Goal: Navigation & Orientation: Find specific page/section

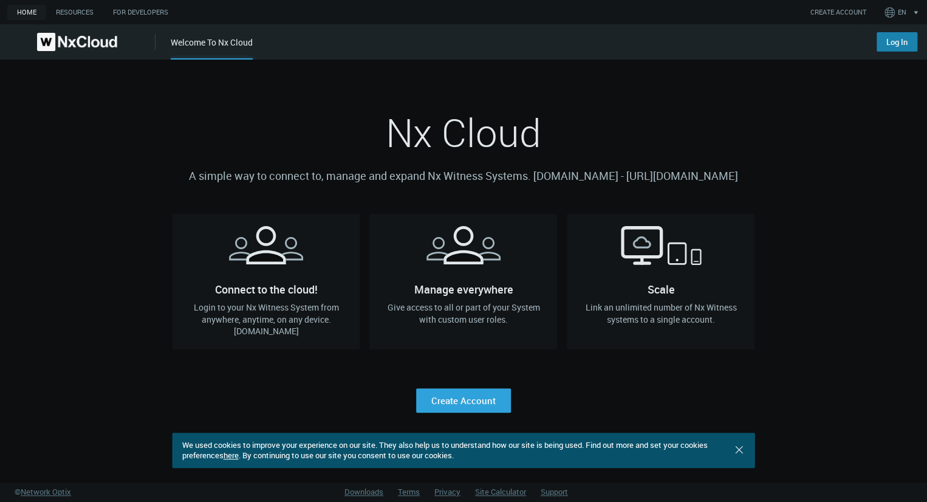
click at [901, 47] on link "Log In" at bounding box center [896, 41] width 41 height 19
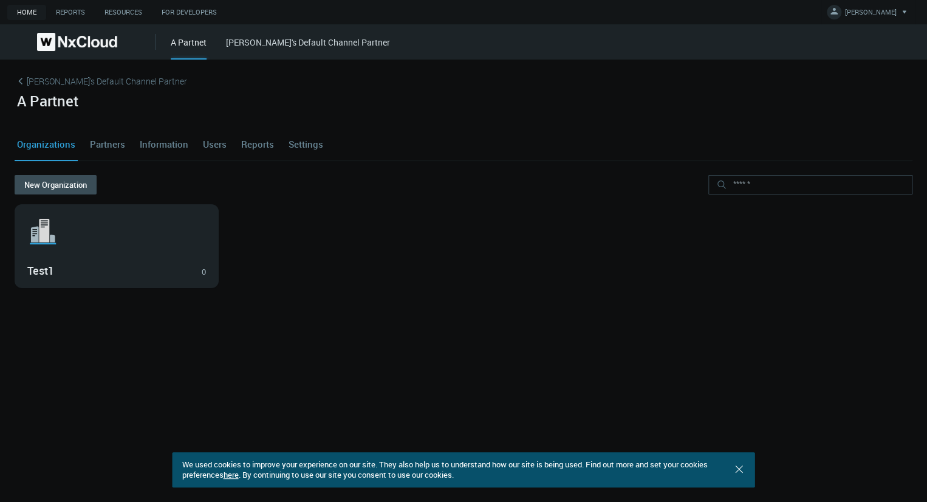
click at [209, 147] on link "Users" at bounding box center [214, 144] width 29 height 33
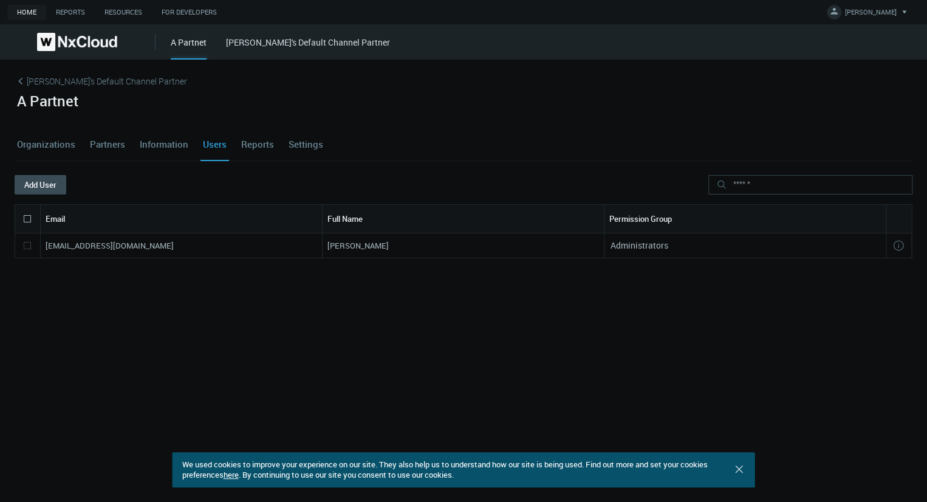
click at [19, 143] on link "Organizations" at bounding box center [46, 144] width 63 height 33
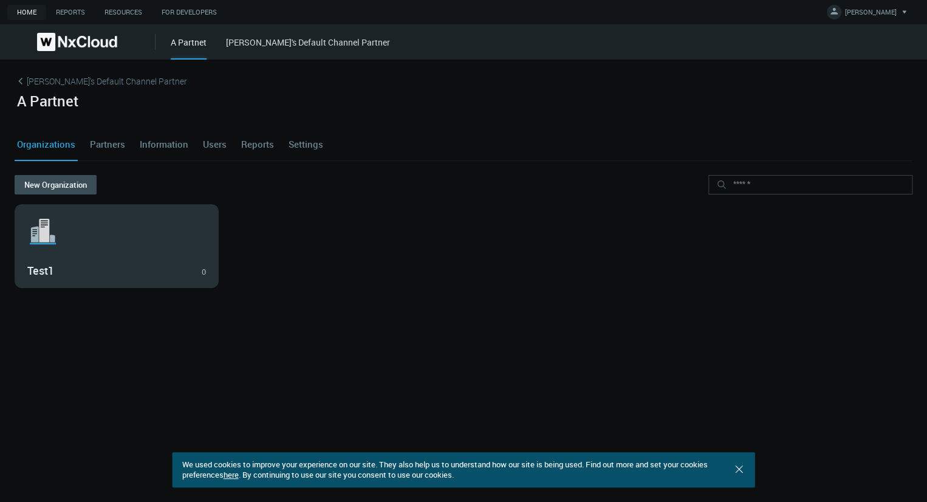
click at [141, 259] on div "Test1 0" at bounding box center [116, 269] width 179 height 21
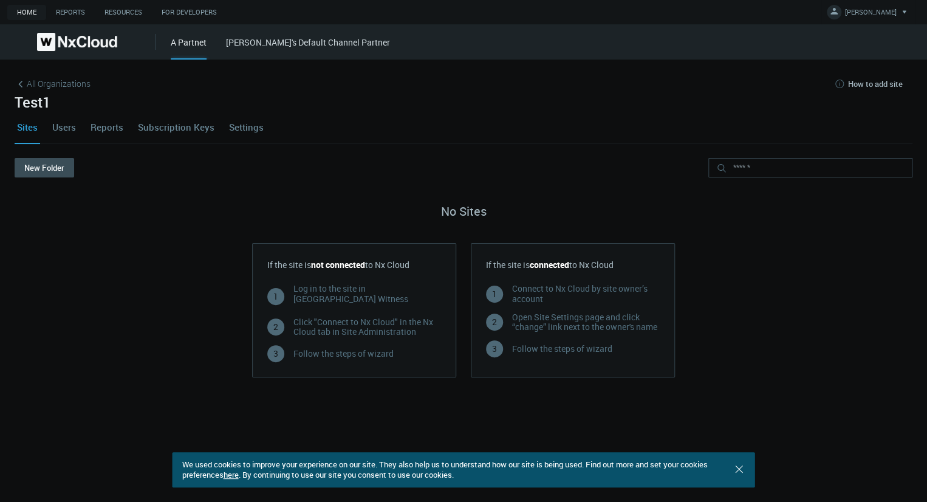
click at [59, 127] on link "Users" at bounding box center [64, 127] width 29 height 33
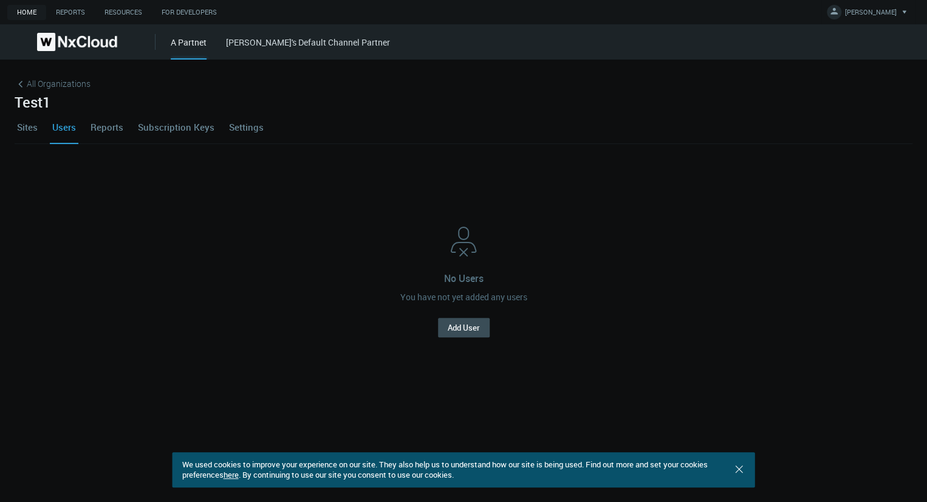
click at [17, 128] on link "Sites" at bounding box center [28, 127] width 26 height 33
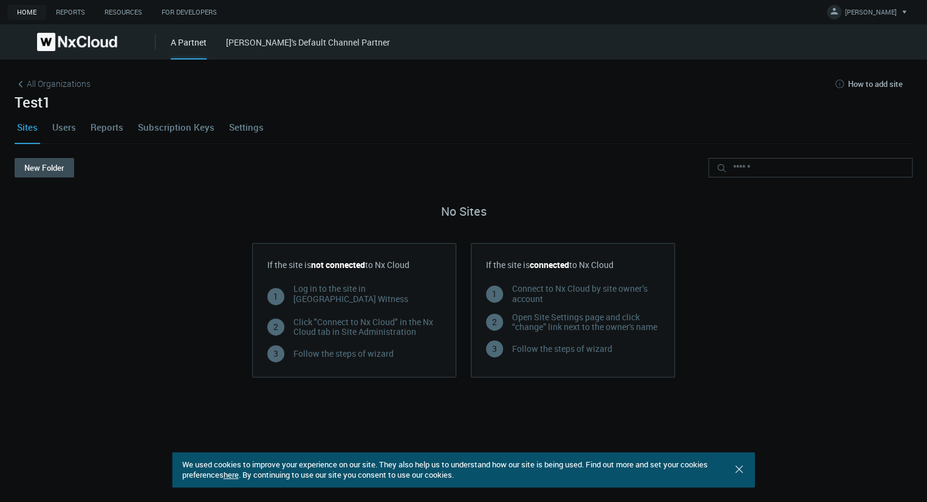
click at [250, 131] on link "Settings" at bounding box center [246, 127] width 39 height 33
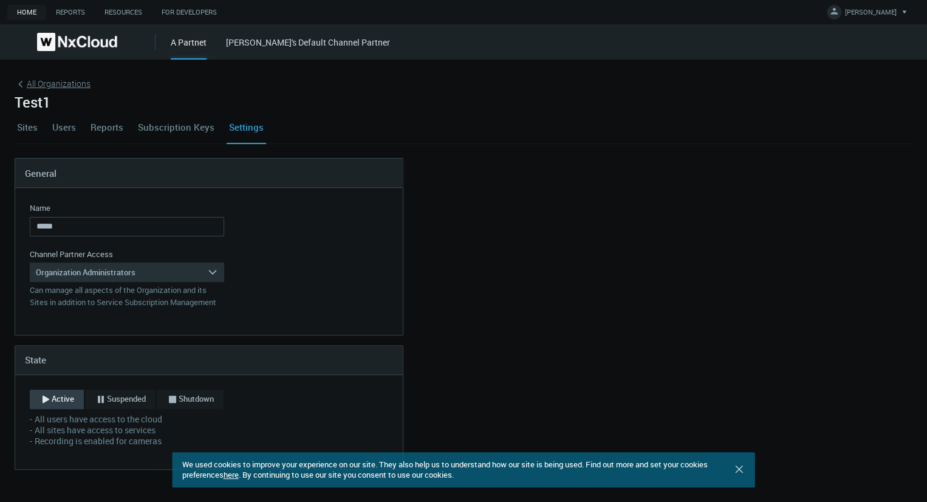
click at [59, 84] on span "All Organizations" at bounding box center [59, 83] width 64 height 13
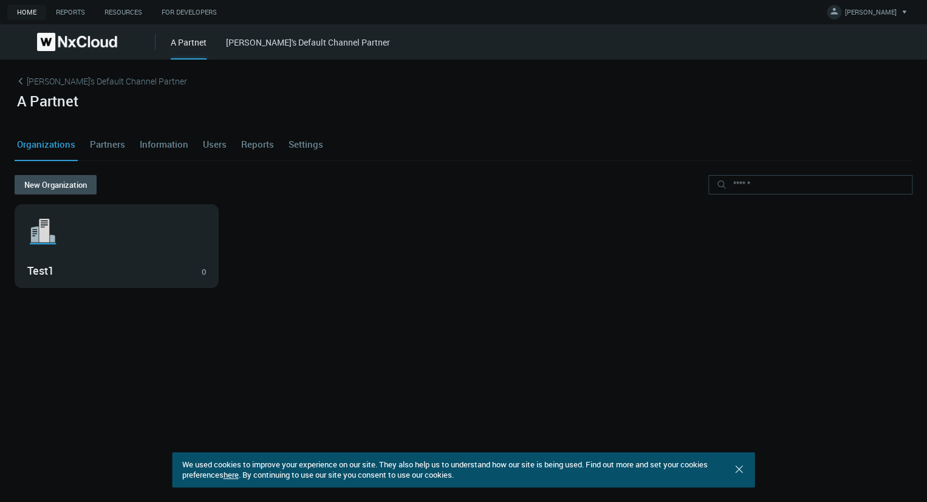
click at [209, 141] on link "Users" at bounding box center [214, 144] width 29 height 33
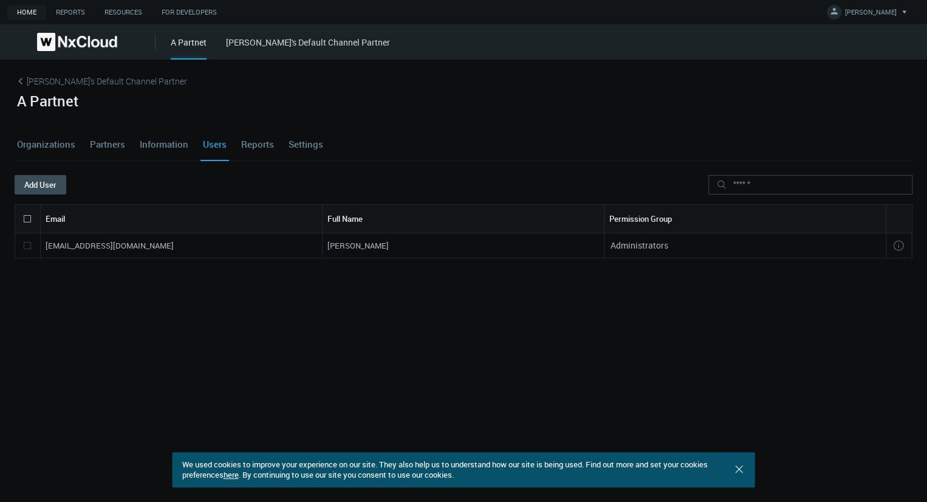
click at [55, 149] on link "Organizations" at bounding box center [46, 144] width 63 height 33
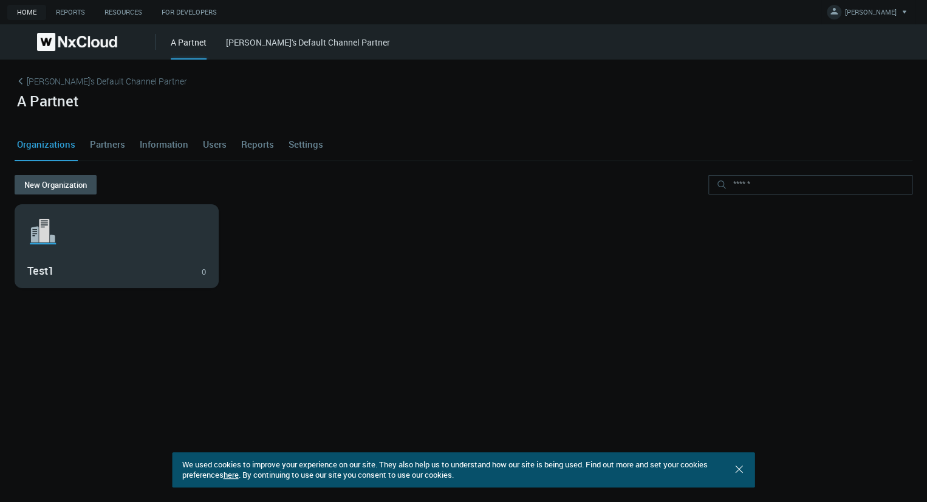
click at [75, 226] on svg-icon ".st1{fill:var(--svg-placeholder-elm2-color);} .st2{fill:var(--brand-core);} .st…" at bounding box center [116, 231] width 179 height 39
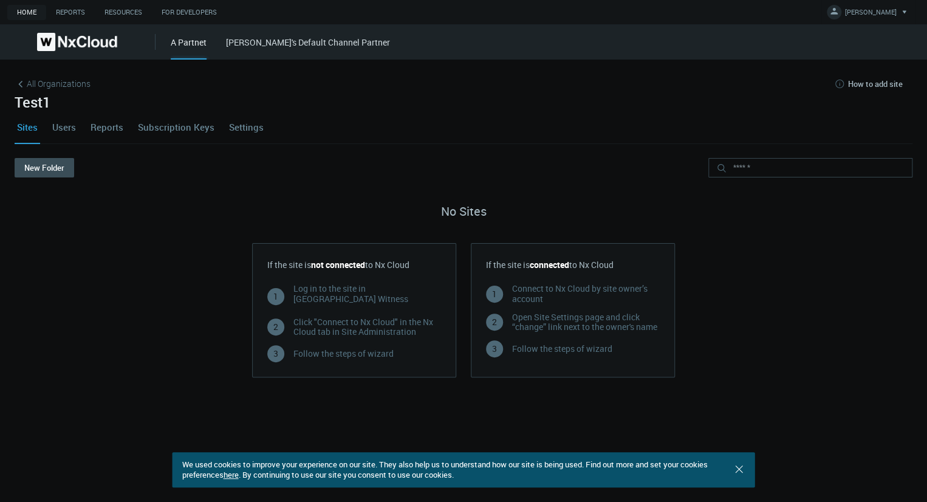
click at [63, 132] on link "Users" at bounding box center [64, 127] width 29 height 33
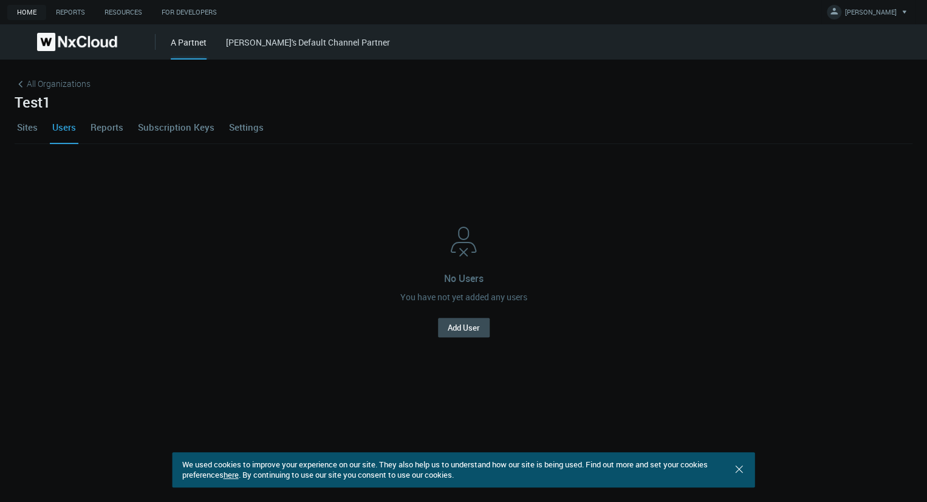
click at [251, 129] on link "Settings" at bounding box center [246, 127] width 39 height 33
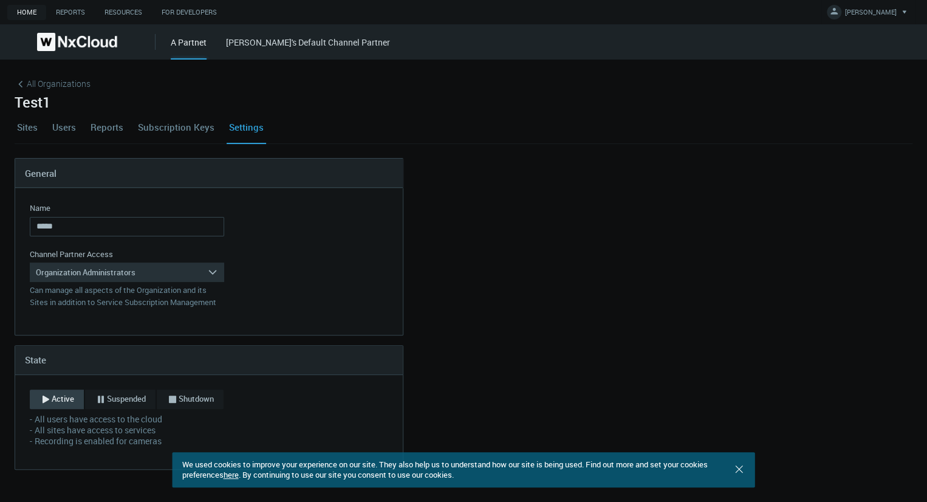
click at [33, 124] on link "Sites" at bounding box center [28, 127] width 26 height 33
